Goal: Transaction & Acquisition: Obtain resource

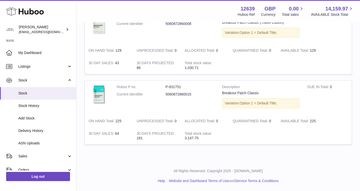
scroll to position [89, 0]
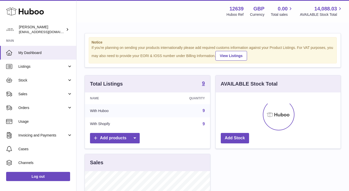
scroll to position [80, 125]
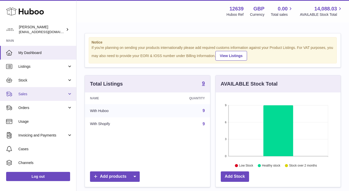
click at [53, 92] on span "Sales" at bounding box center [42, 94] width 49 height 5
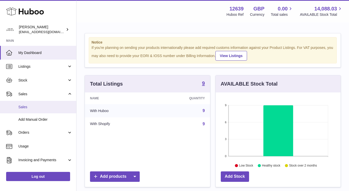
click at [52, 108] on span "Sales" at bounding box center [45, 107] width 54 height 5
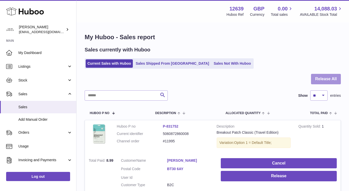
click at [325, 80] on button "Release All" at bounding box center [326, 79] width 30 height 10
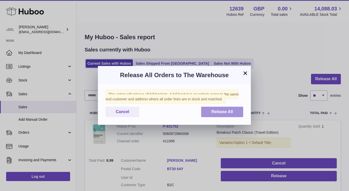
click at [216, 113] on span "Release All" at bounding box center [222, 112] width 22 height 4
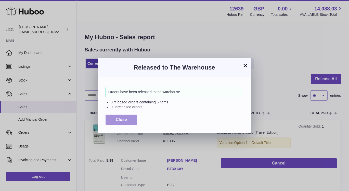
click at [113, 117] on button "Close" at bounding box center [122, 120] width 32 height 10
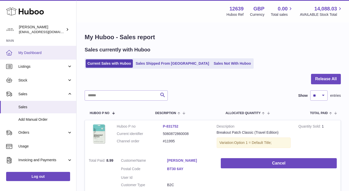
click at [28, 48] on link "My Dashboard" at bounding box center [38, 53] width 76 height 14
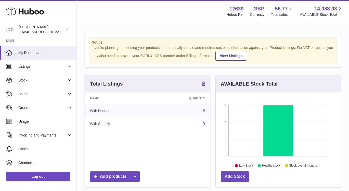
scroll to position [80, 125]
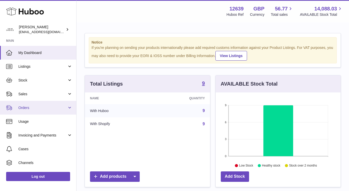
click at [41, 110] on span "Orders" at bounding box center [42, 108] width 49 height 5
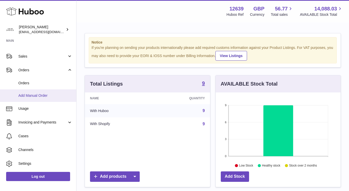
scroll to position [46, 0]
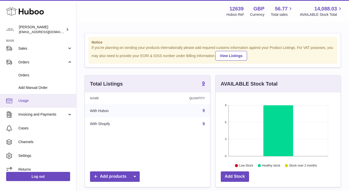
click at [48, 101] on span "Usage" at bounding box center [45, 100] width 54 height 5
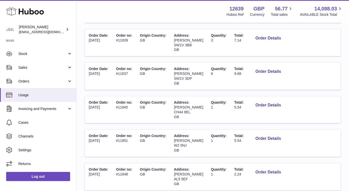
scroll to position [301, 0]
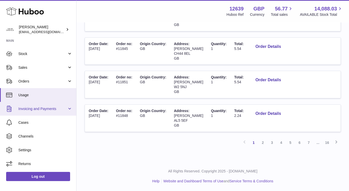
click at [67, 110] on link "Invoicing and Payments" at bounding box center [38, 109] width 76 height 14
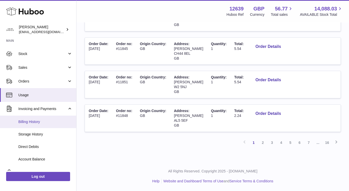
click at [54, 124] on span "Billing History" at bounding box center [45, 122] width 54 height 5
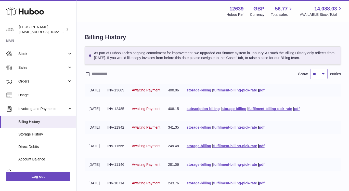
scroll to position [47, 0]
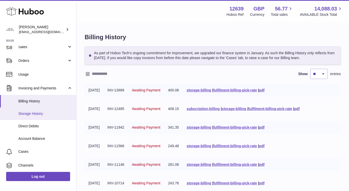
click at [55, 114] on span "Storage History" at bounding box center [45, 113] width 54 height 5
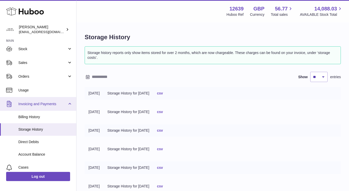
scroll to position [76, 0]
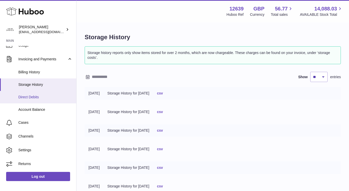
click at [51, 96] on span "Direct Debits" at bounding box center [45, 97] width 54 height 5
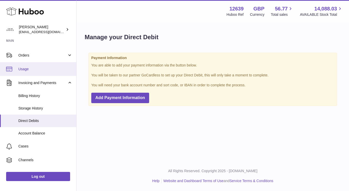
scroll to position [68, 0]
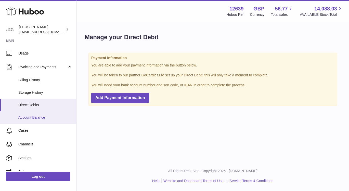
click at [53, 118] on span "Account Balance" at bounding box center [45, 117] width 54 height 5
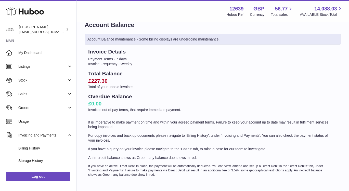
scroll to position [19, 0]
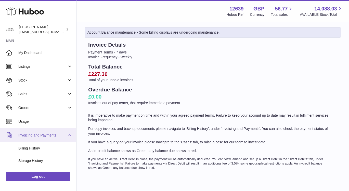
click at [51, 137] on span "Invoicing and Payments" at bounding box center [42, 135] width 49 height 5
click at [49, 138] on link "Invoicing and Payments" at bounding box center [38, 135] width 76 height 14
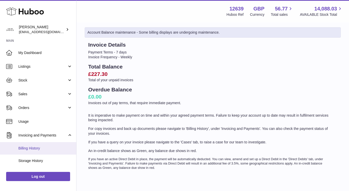
click at [49, 147] on span "Billing History" at bounding box center [45, 148] width 54 height 5
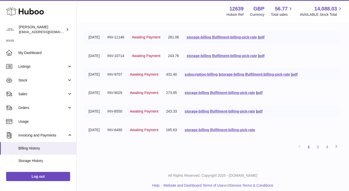
scroll to position [132, 0]
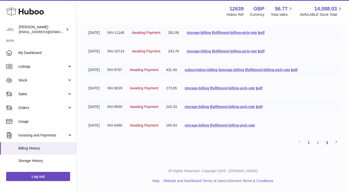
click at [325, 144] on link "3" at bounding box center [326, 142] width 9 height 9
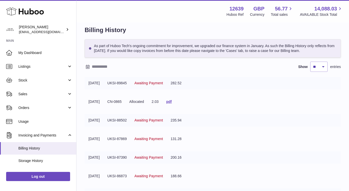
scroll to position [76, 0]
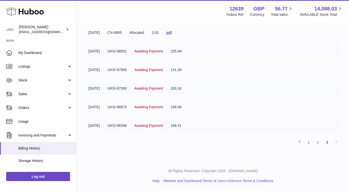
click at [336, 141] on div "Previous 1 2 3 Next" at bounding box center [213, 142] width 256 height 9
click at [172, 33] on link "pdf" at bounding box center [169, 33] width 6 height 4
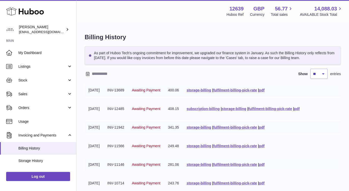
scroll to position [132, 0]
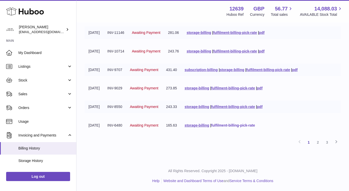
click at [232, 126] on link "fulfilment-billing-pick-rate" at bounding box center [233, 125] width 44 height 4
click at [209, 124] on link "storage-billing" at bounding box center [197, 125] width 24 height 4
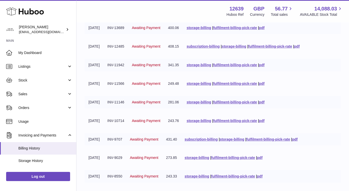
scroll to position [44, 0]
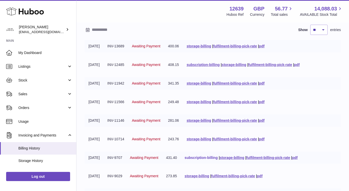
click at [218, 158] on link "subscription-billing" at bounding box center [201, 158] width 33 height 4
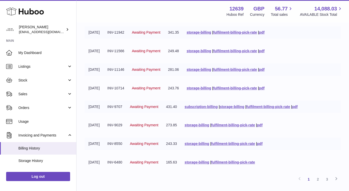
scroll to position [96, 0]
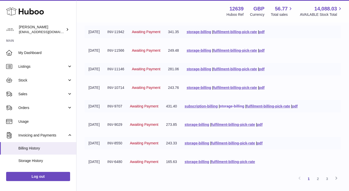
click at [236, 108] on link "storage-billing" at bounding box center [232, 106] width 24 height 4
click at [275, 107] on link "fulfilment-billing-pick-rate" at bounding box center [268, 106] width 44 height 4
